Goal: Information Seeking & Learning: Learn about a topic

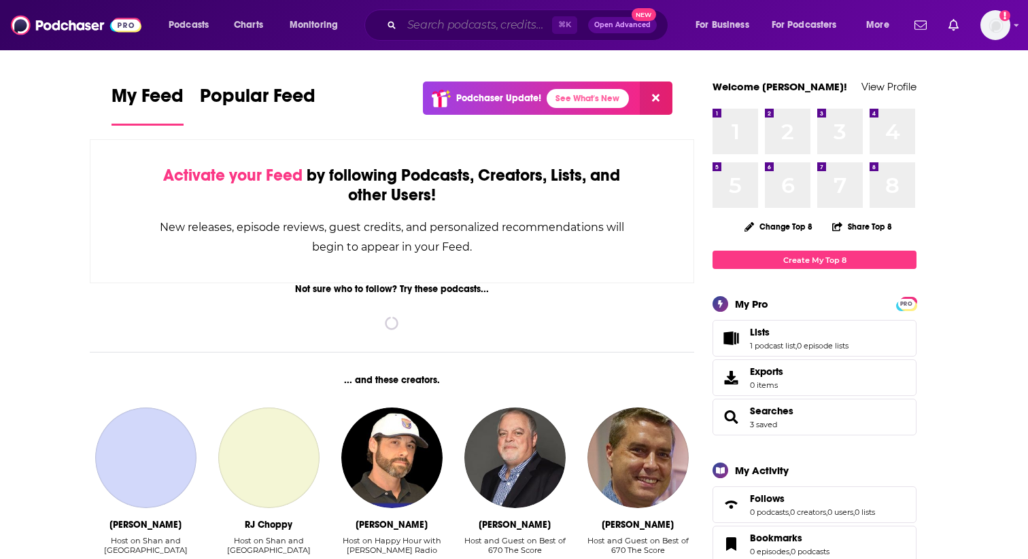
click at [456, 31] on input "Search podcasts, credits, & more..." at bounding box center [477, 25] width 150 height 22
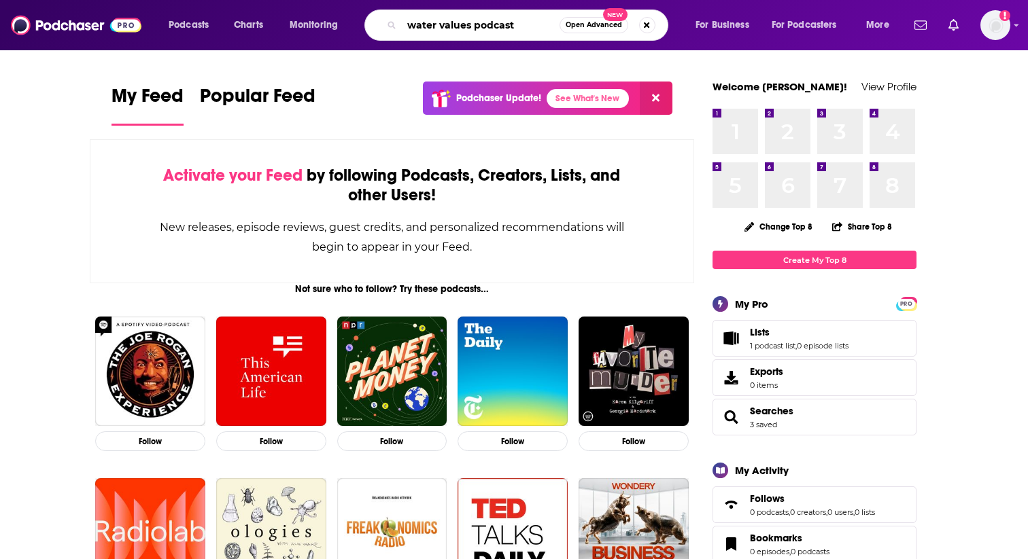
type input "water values podcast"
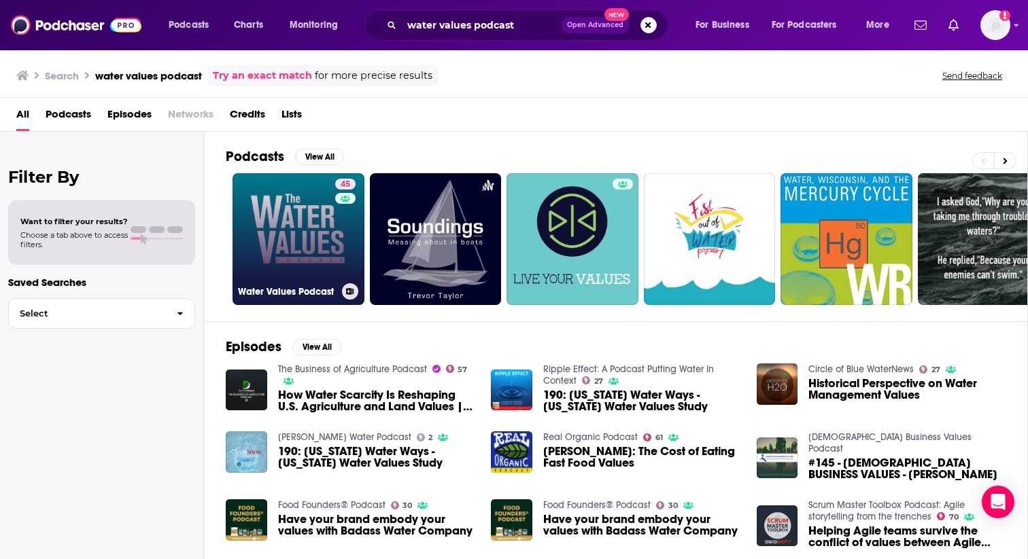
click at [317, 240] on link "45 Water Values Podcast" at bounding box center [298, 239] width 132 height 132
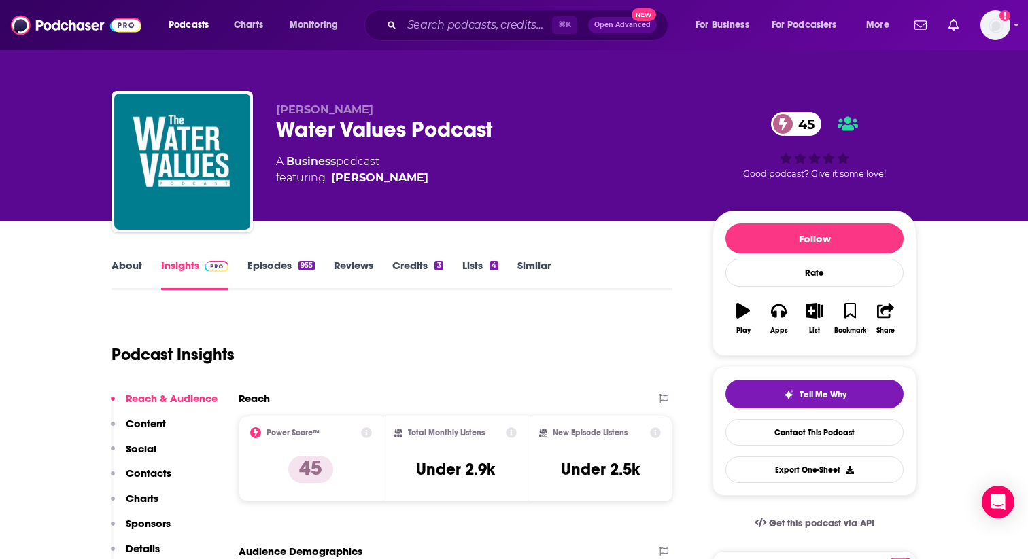
click at [130, 260] on link "About" at bounding box center [126, 274] width 31 height 31
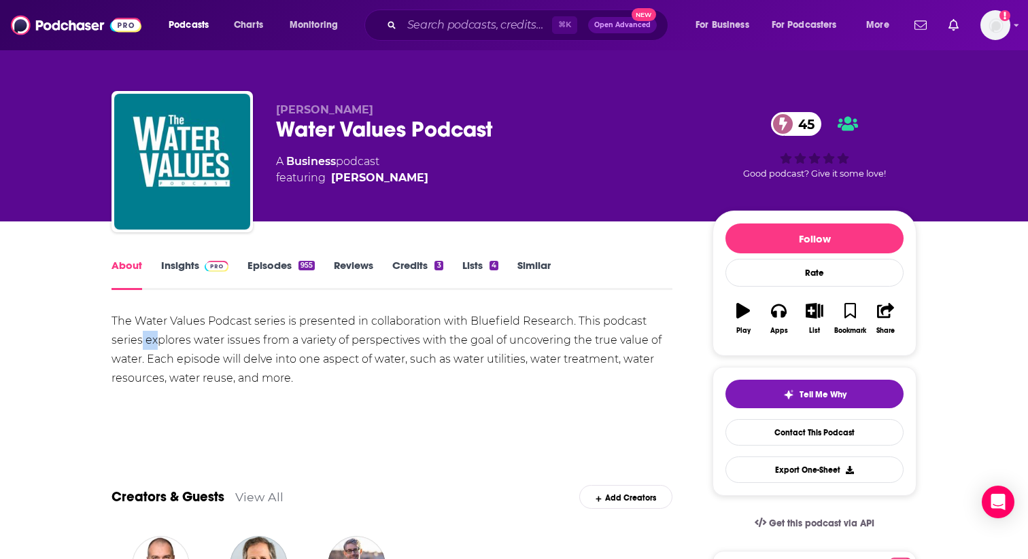
drag, startPoint x: 142, startPoint y: 341, endPoint x: 155, endPoint y: 343, distance: 13.1
click at [155, 343] on div "The Water Values Podcast series is presented in collaboration with Bluefield Re…" at bounding box center [391, 350] width 561 height 76
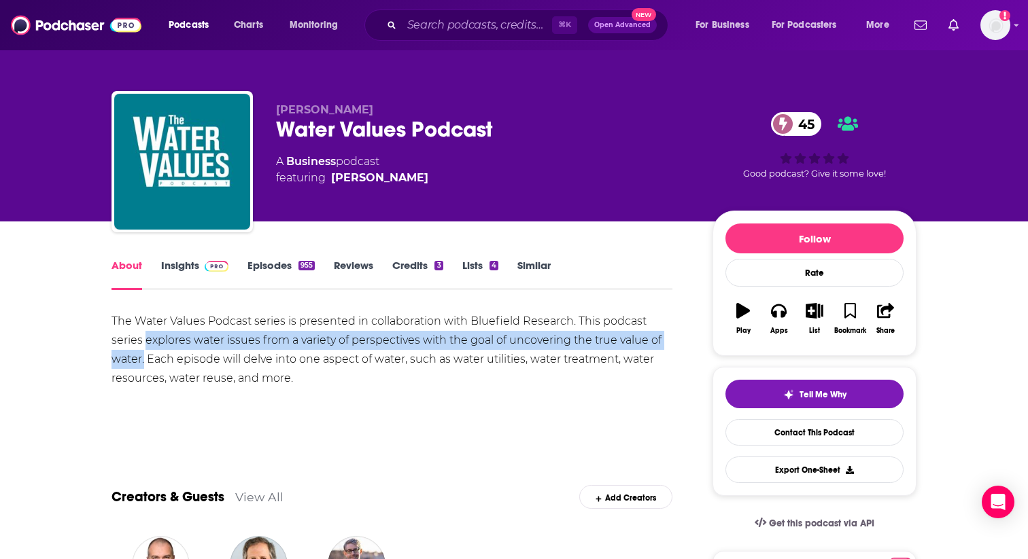
drag, startPoint x: 145, startPoint y: 343, endPoint x: 143, endPoint y: 366, distance: 23.1
click at [143, 366] on div "The Water Values Podcast series is presented in collaboration with Bluefield Re…" at bounding box center [391, 350] width 561 height 76
copy div "explores water issues from a variety of perspectives with the goal of uncoverin…"
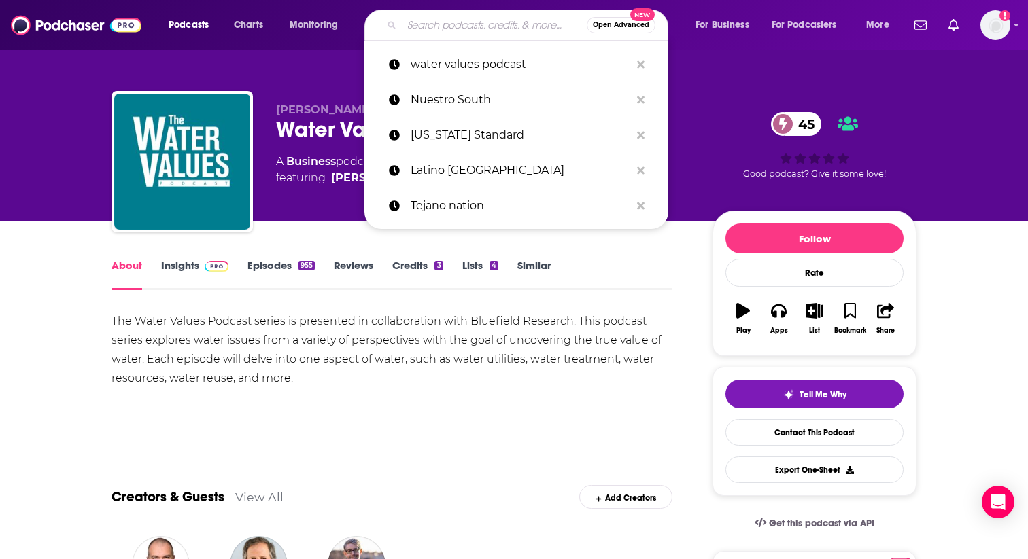
click at [434, 23] on input "Search podcasts, credits, & more..." at bounding box center [494, 25] width 185 height 22
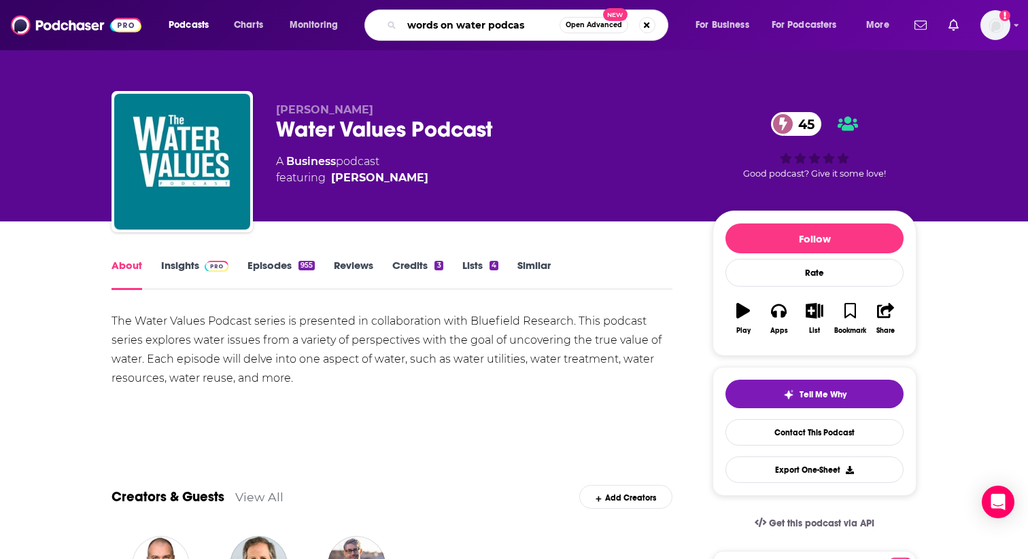
type input "words on water podcast"
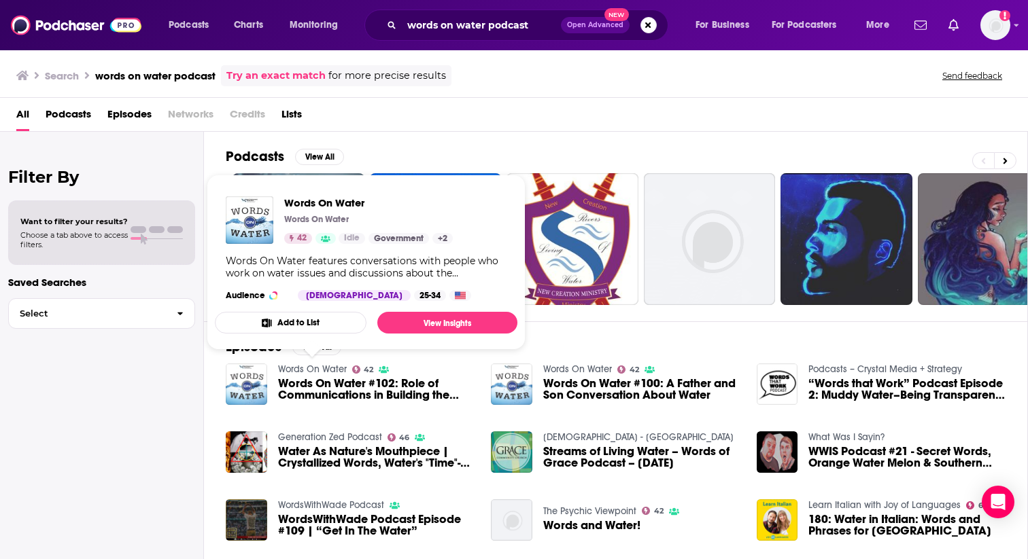
click at [331, 368] on link "Words On Water" at bounding box center [312, 370] width 69 height 12
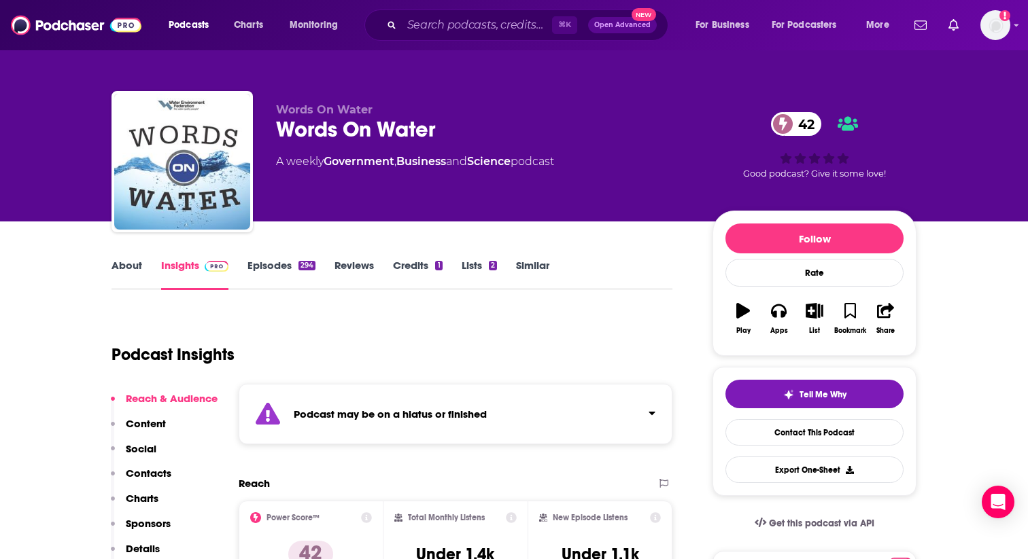
click at [133, 274] on link "About" at bounding box center [126, 274] width 31 height 31
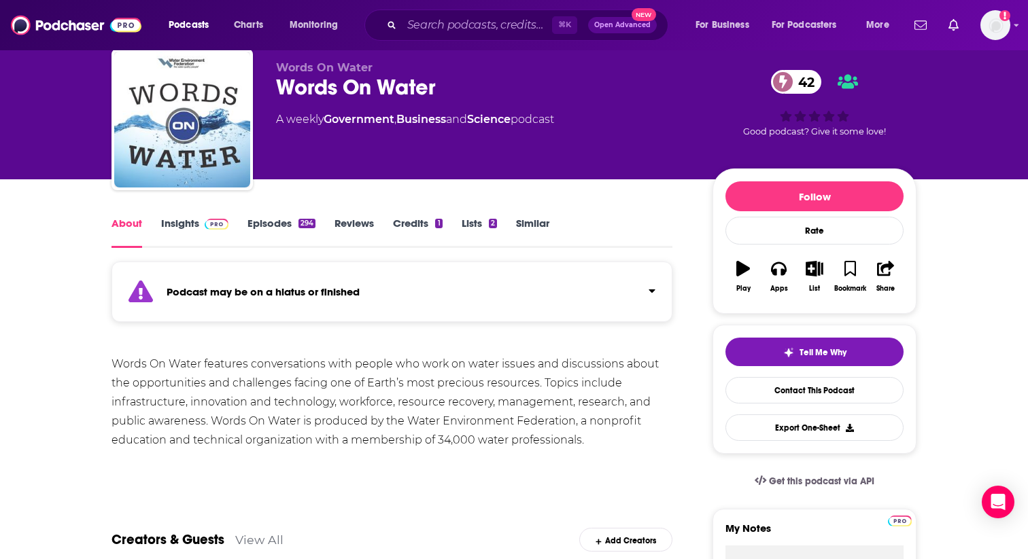
scroll to position [44, 0]
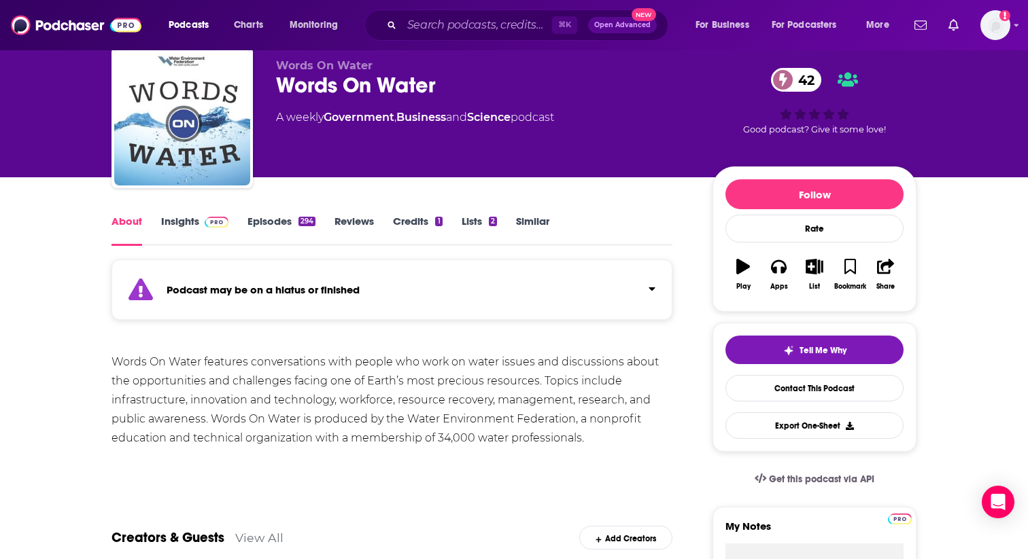
click at [274, 229] on link "Episodes 294" at bounding box center [281, 230] width 68 height 31
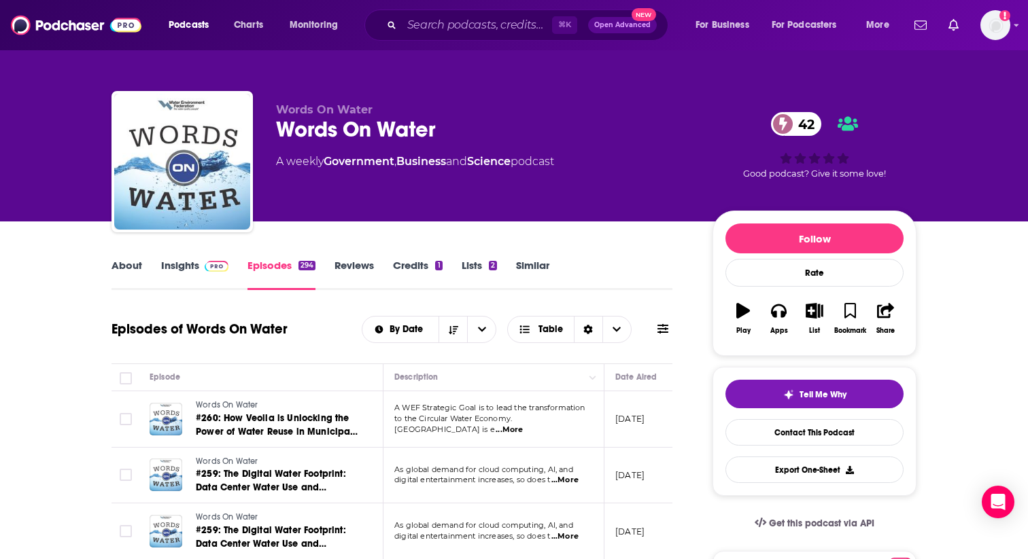
click at [135, 267] on link "About" at bounding box center [126, 274] width 31 height 31
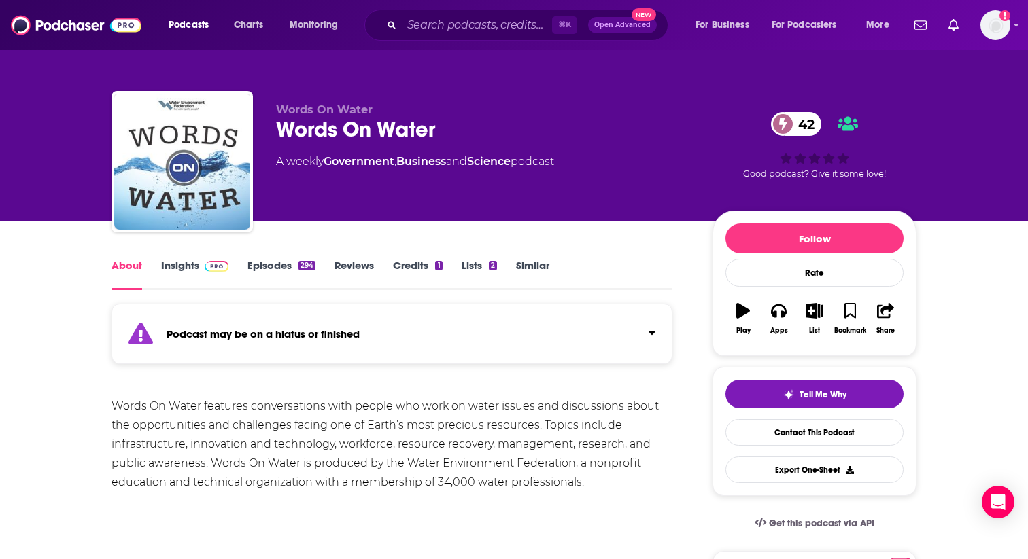
click at [281, 272] on link "Episodes 294" at bounding box center [281, 274] width 68 height 31
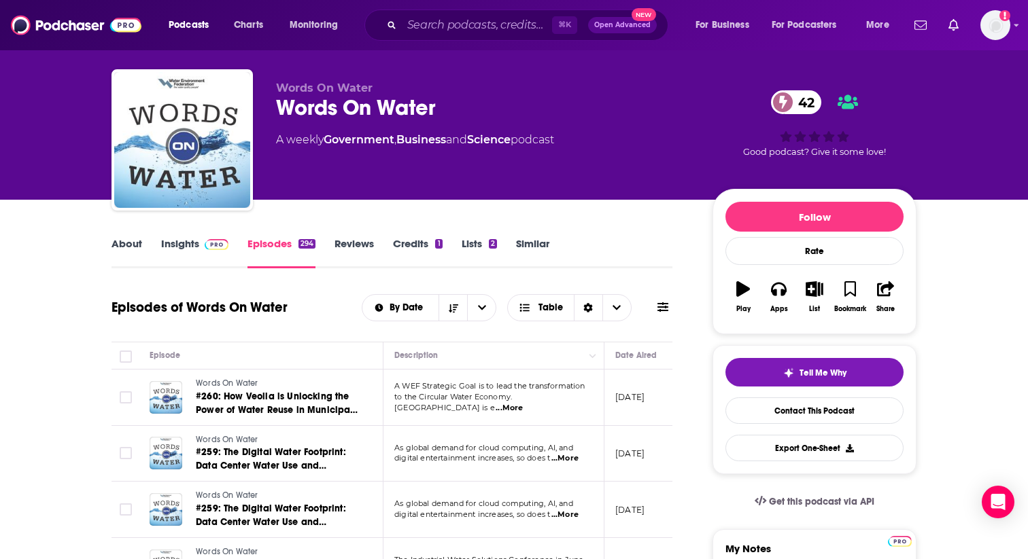
scroll to position [33, 0]
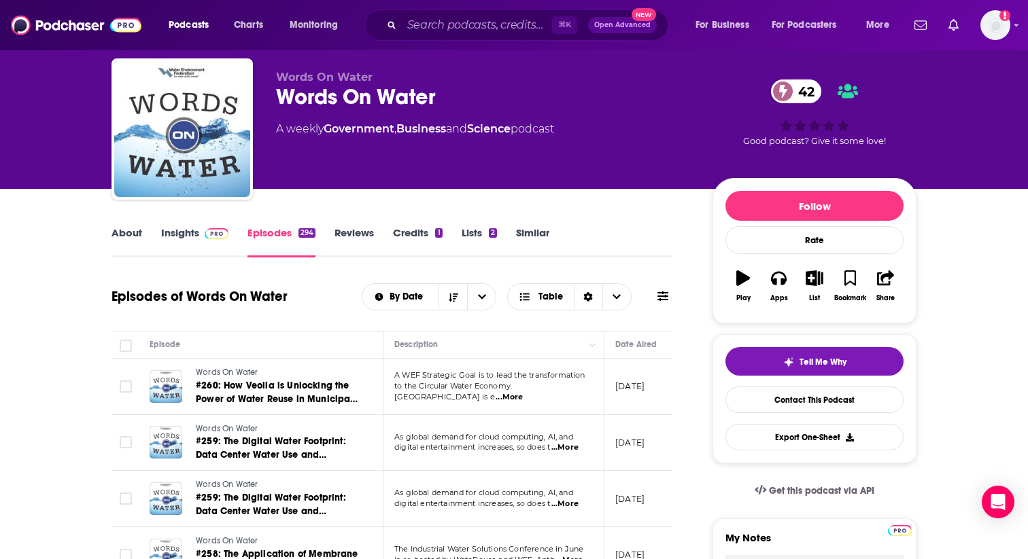
click at [122, 232] on link "About" at bounding box center [126, 241] width 31 height 31
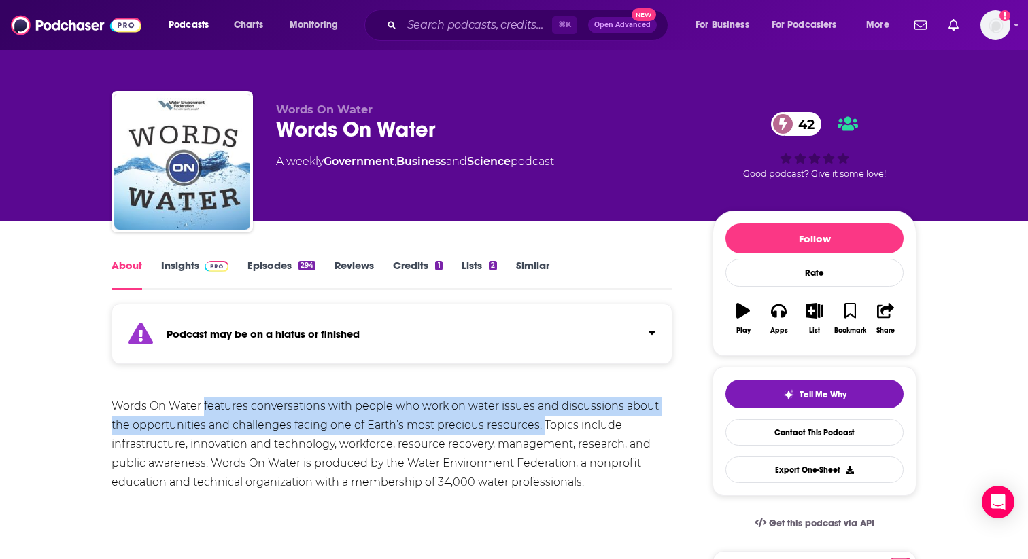
drag, startPoint x: 204, startPoint y: 406, endPoint x: 540, endPoint y: 431, distance: 337.3
click at [540, 431] on div "Words On Water features conversations with people who work on water issues and …" at bounding box center [391, 444] width 561 height 95
copy div "features conversations with people who work on water issues and discussions abo…"
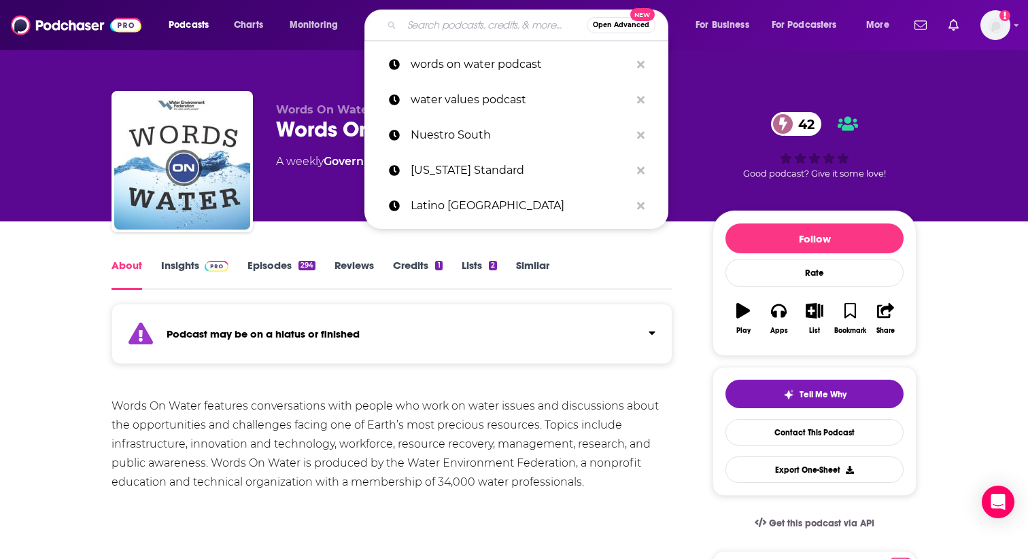
click at [449, 22] on input "Search podcasts, credits, & more..." at bounding box center [494, 25] width 185 height 22
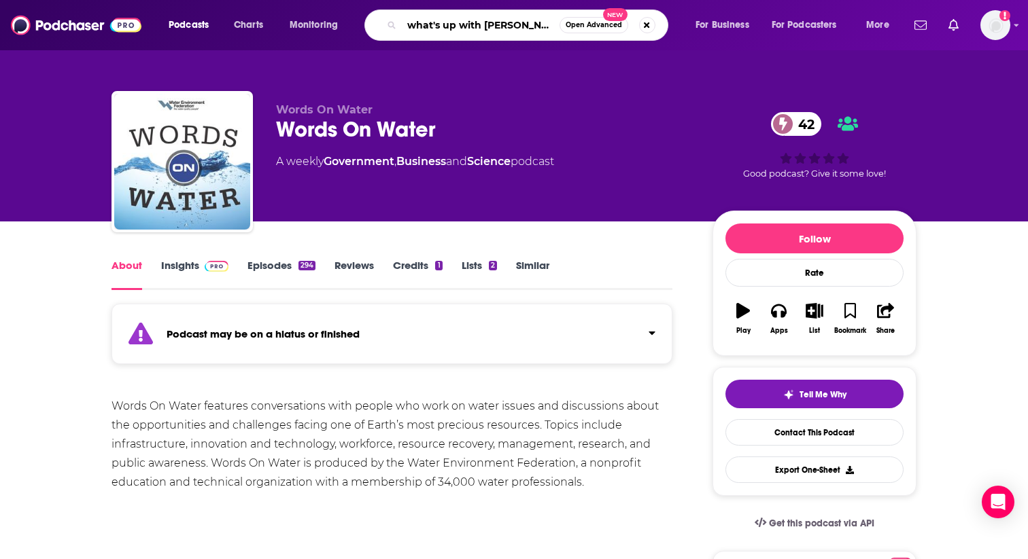
type input "what's up with water"
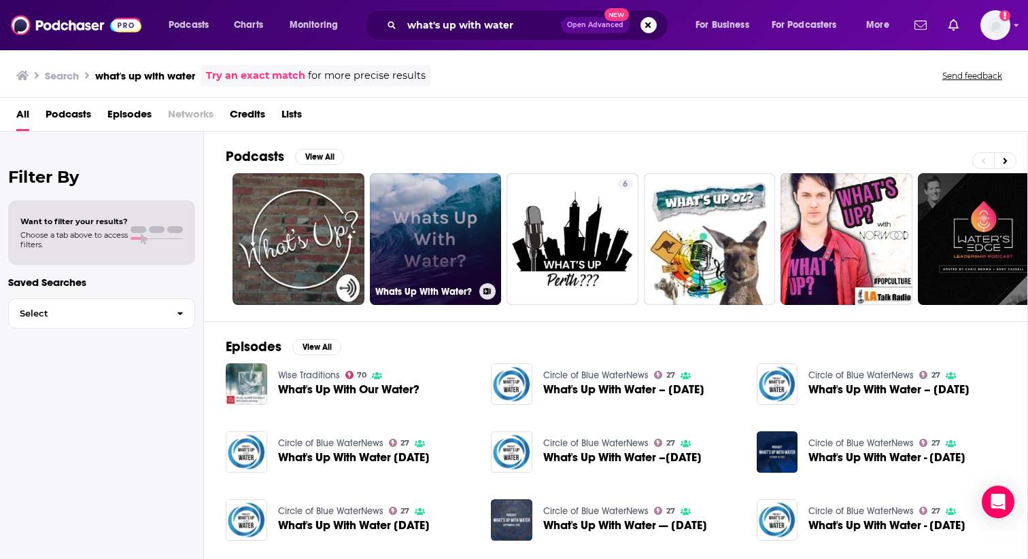
click at [399, 224] on link "Whats Up With Water?" at bounding box center [436, 239] width 132 height 132
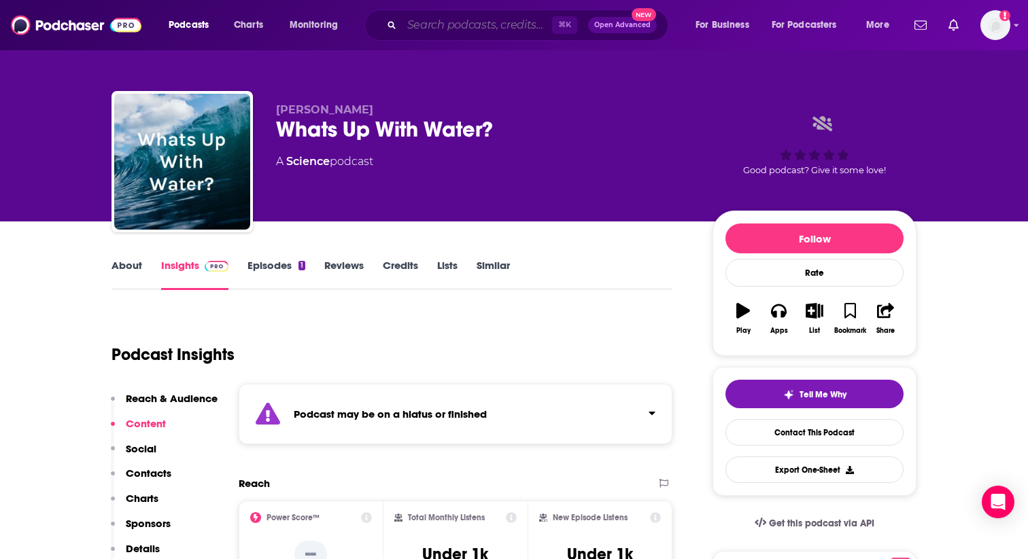
click at [447, 29] on input "Search podcasts, credits, & more..." at bounding box center [477, 25] width 150 height 22
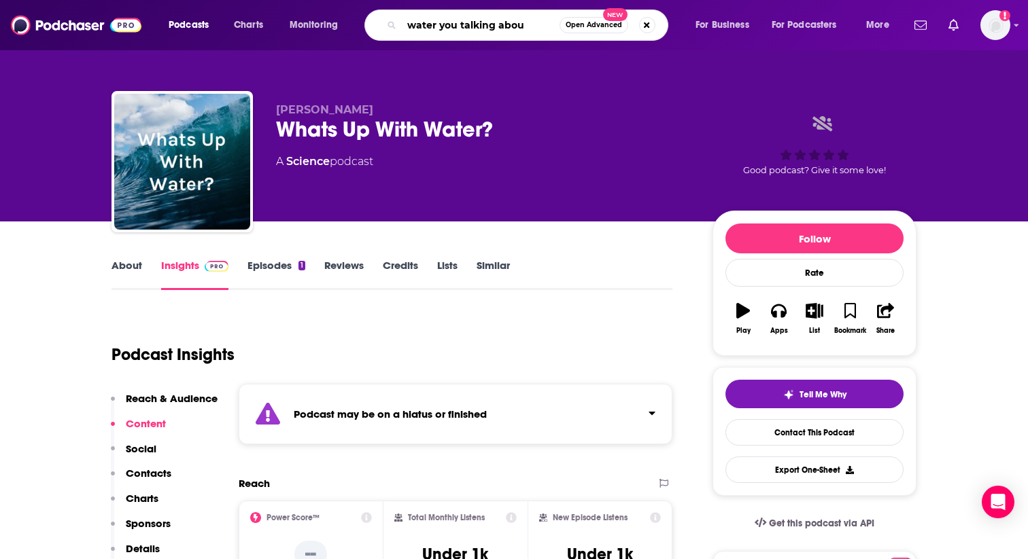
type input "water you talking about"
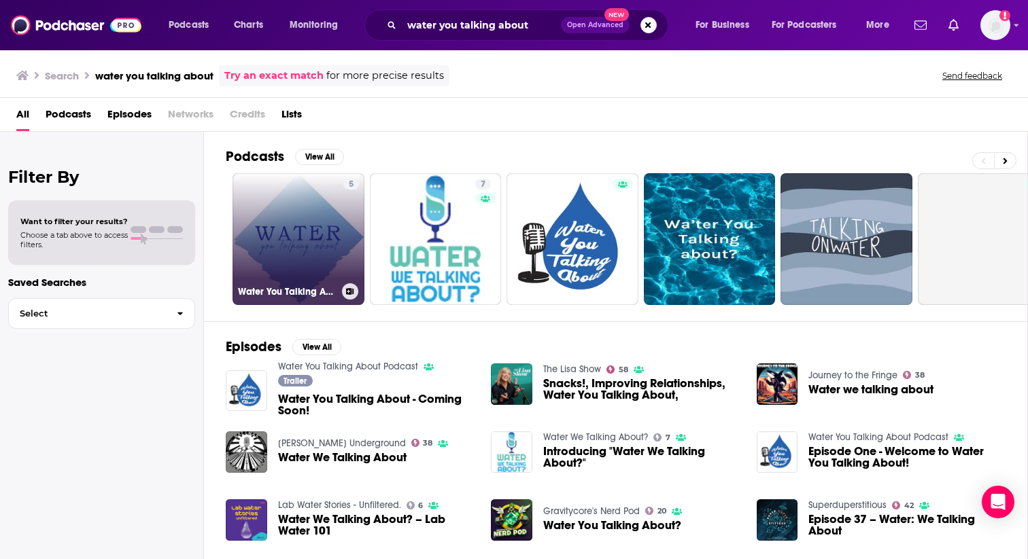
click at [298, 254] on link "5 Water You Talking About" at bounding box center [298, 239] width 132 height 132
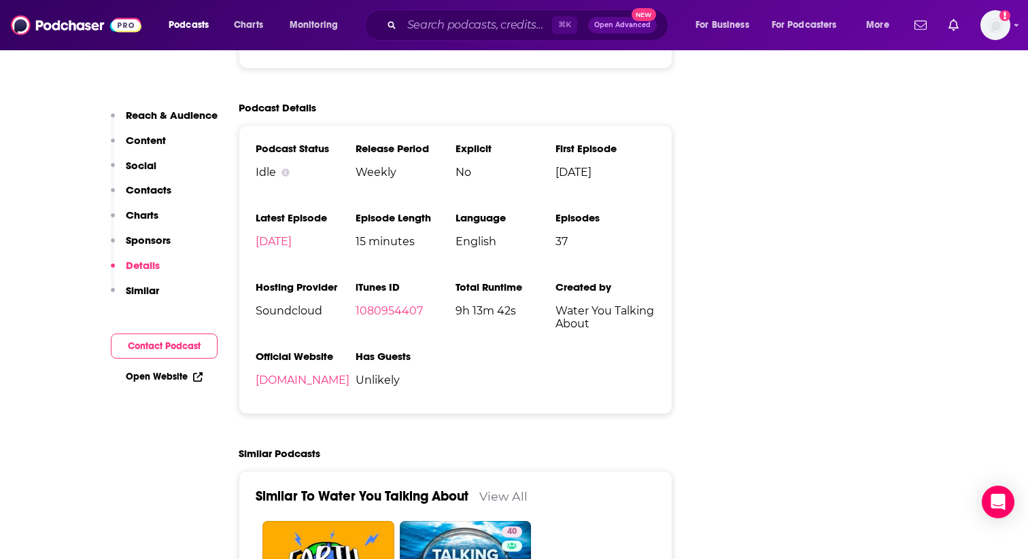
scroll to position [1748, 0]
click at [470, 29] on input "Search podcasts, credits, & more..." at bounding box center [477, 25] width 150 height 22
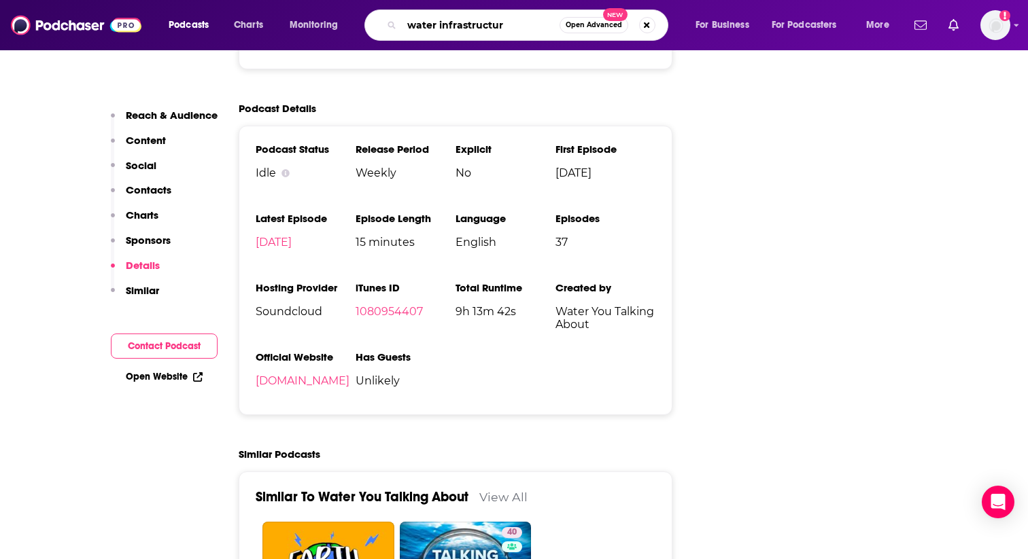
type input "water infrastructure"
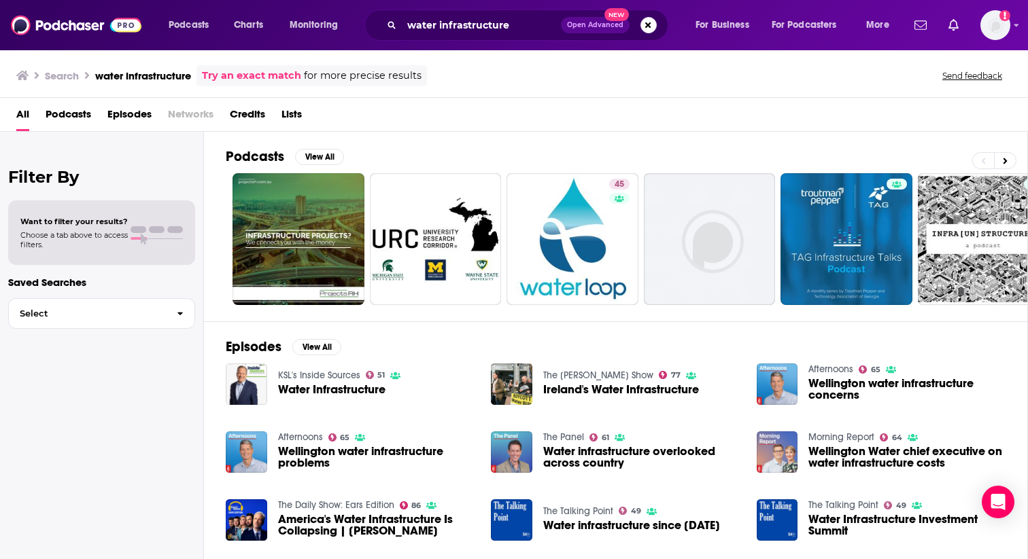
click at [60, 120] on span "Podcasts" at bounding box center [69, 117] width 46 height 28
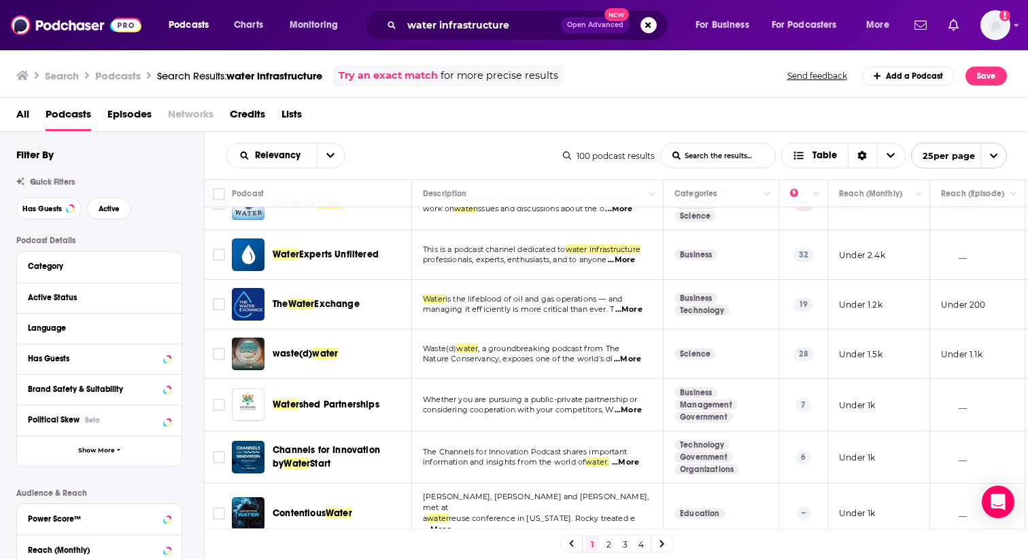
scroll to position [342, 0]
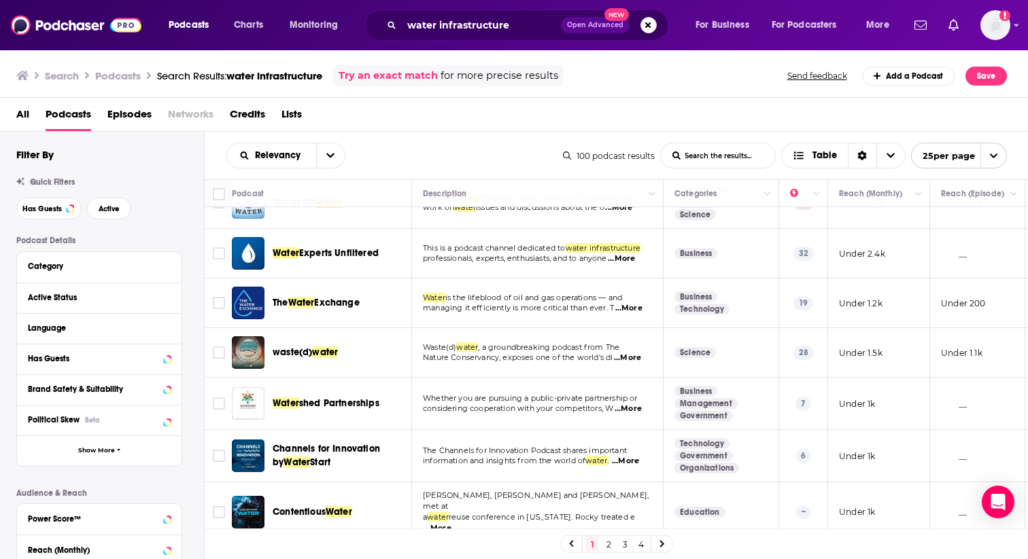
click at [630, 360] on span "...More" at bounding box center [627, 358] width 27 height 11
click at [388, 390] on div "Water shed Partnerships" at bounding box center [343, 403] width 141 height 33
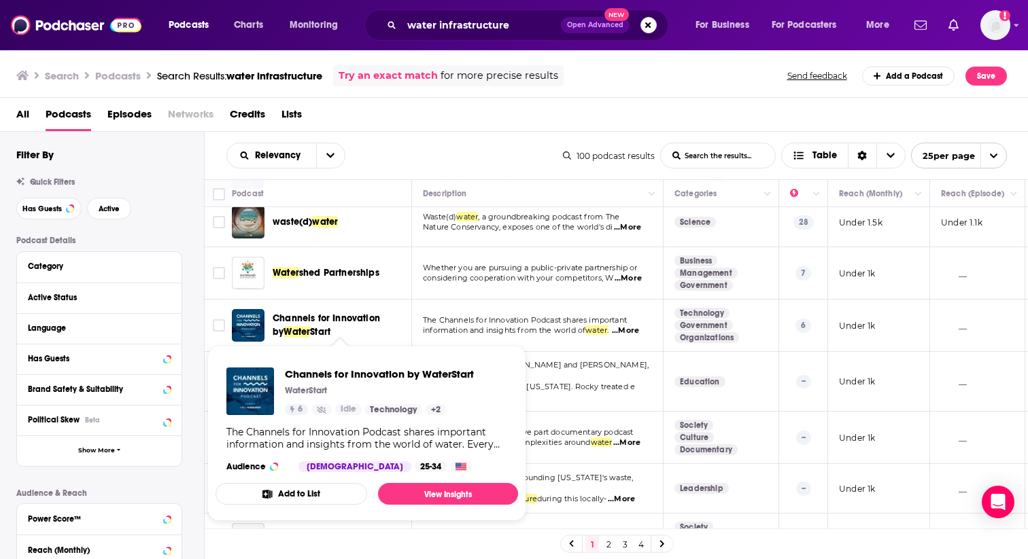
scroll to position [525, 0]
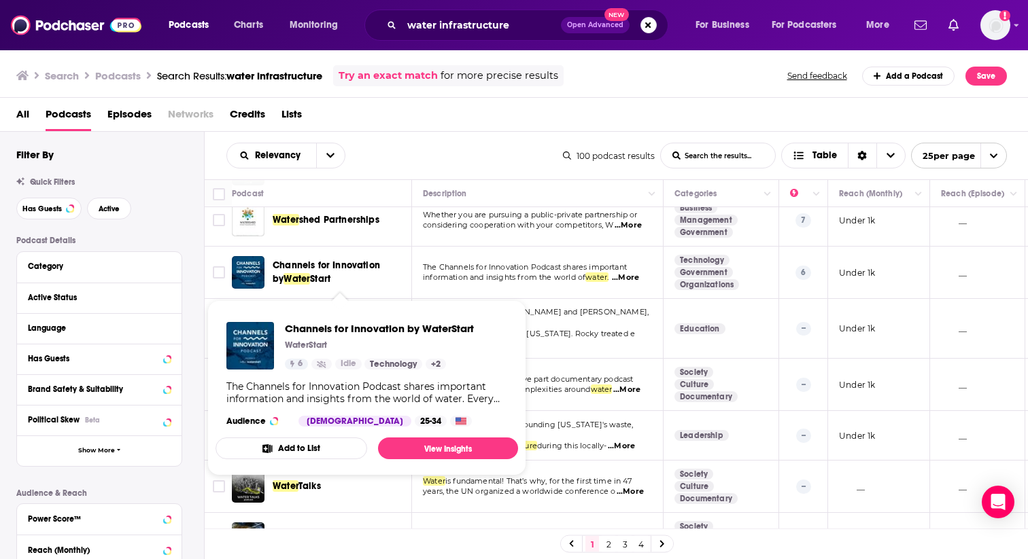
click at [186, 483] on div "Podcast Details Category Active Status Language Has Guests Brand Safety & Suita…" at bounding box center [110, 477] width 188 height 483
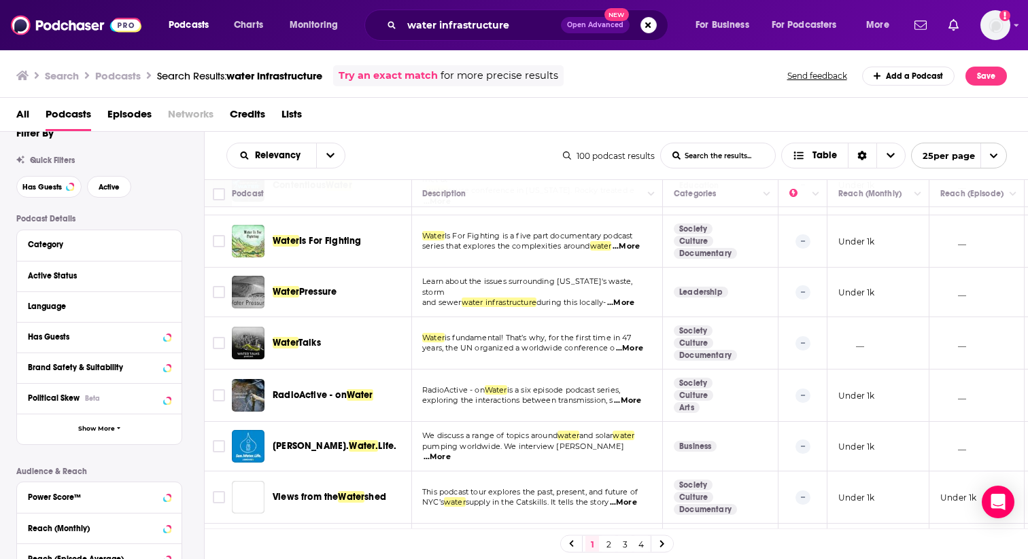
scroll to position [669, 1]
click at [627, 343] on span "...More" at bounding box center [629, 348] width 27 height 11
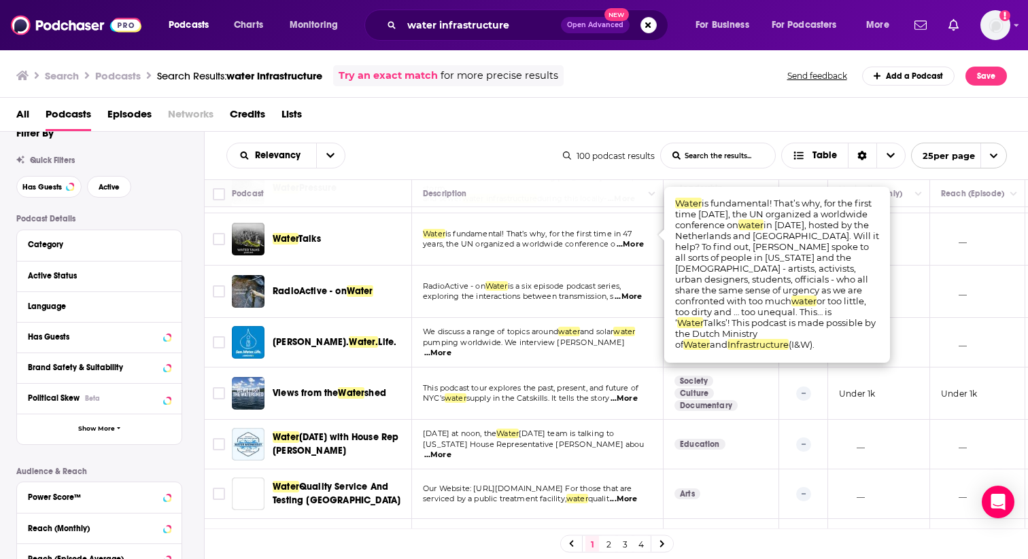
scroll to position [780, 0]
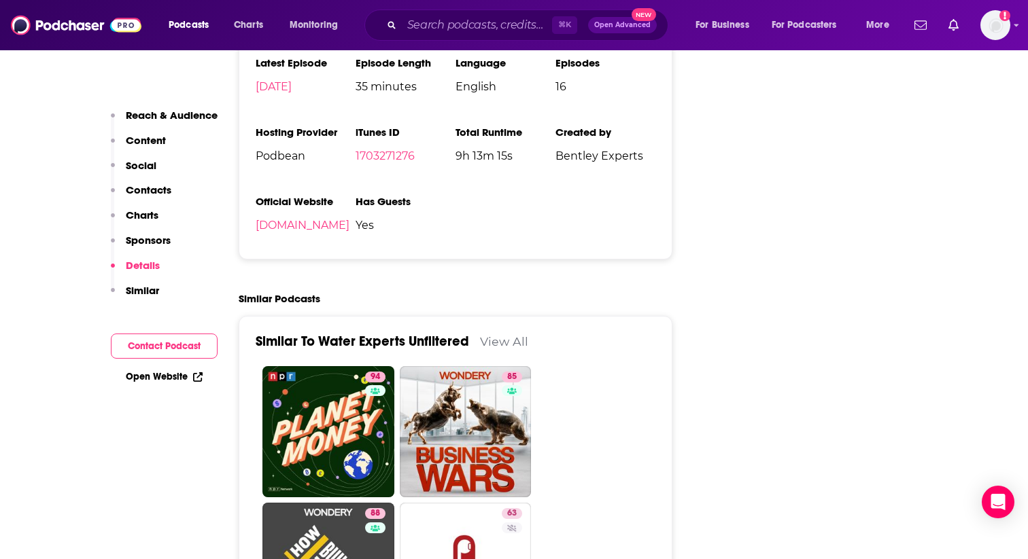
scroll to position [1683, 0]
